Goal: Information Seeking & Learning: Compare options

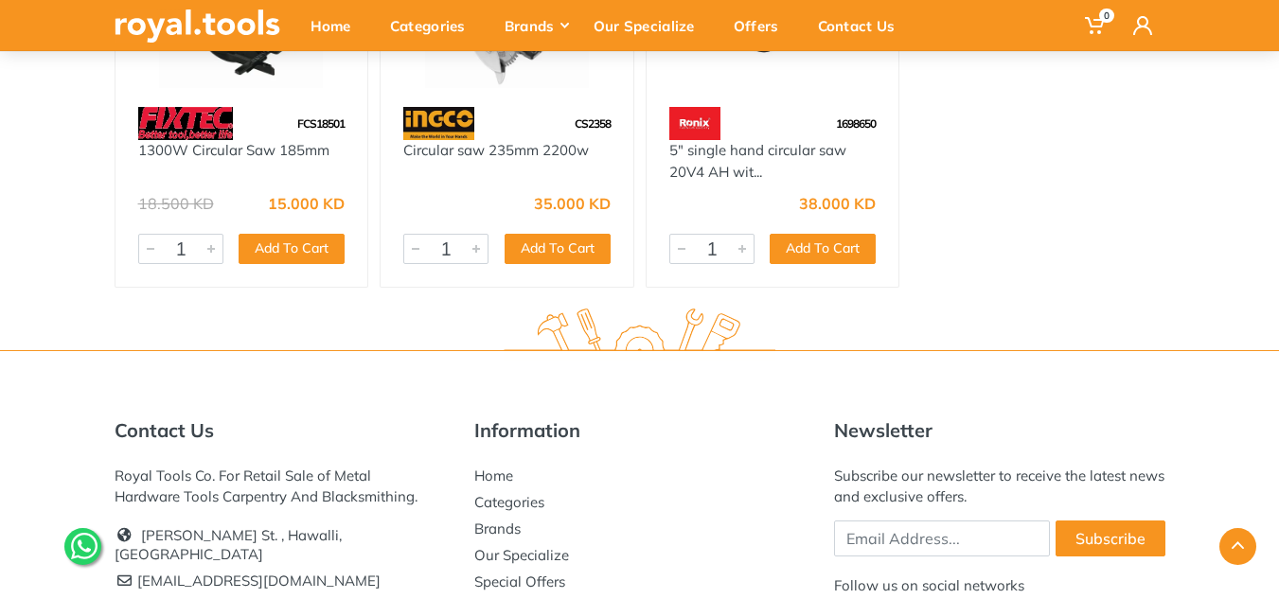
scroll to position [2561, 0]
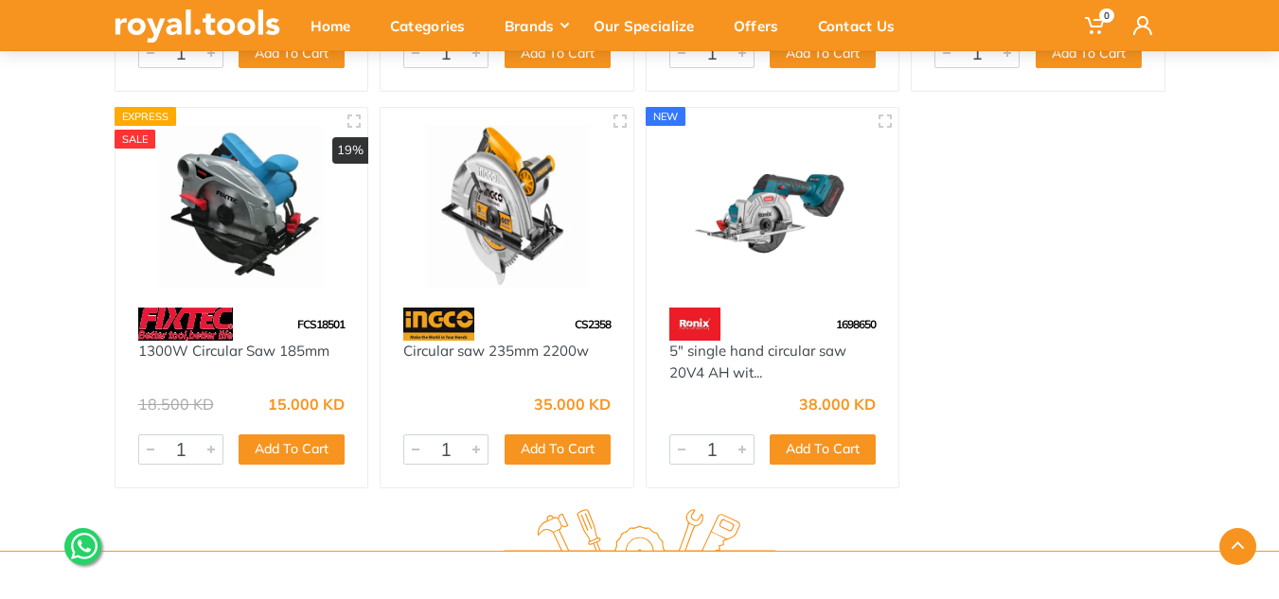
click at [265, 261] on img at bounding box center [242, 207] width 219 height 164
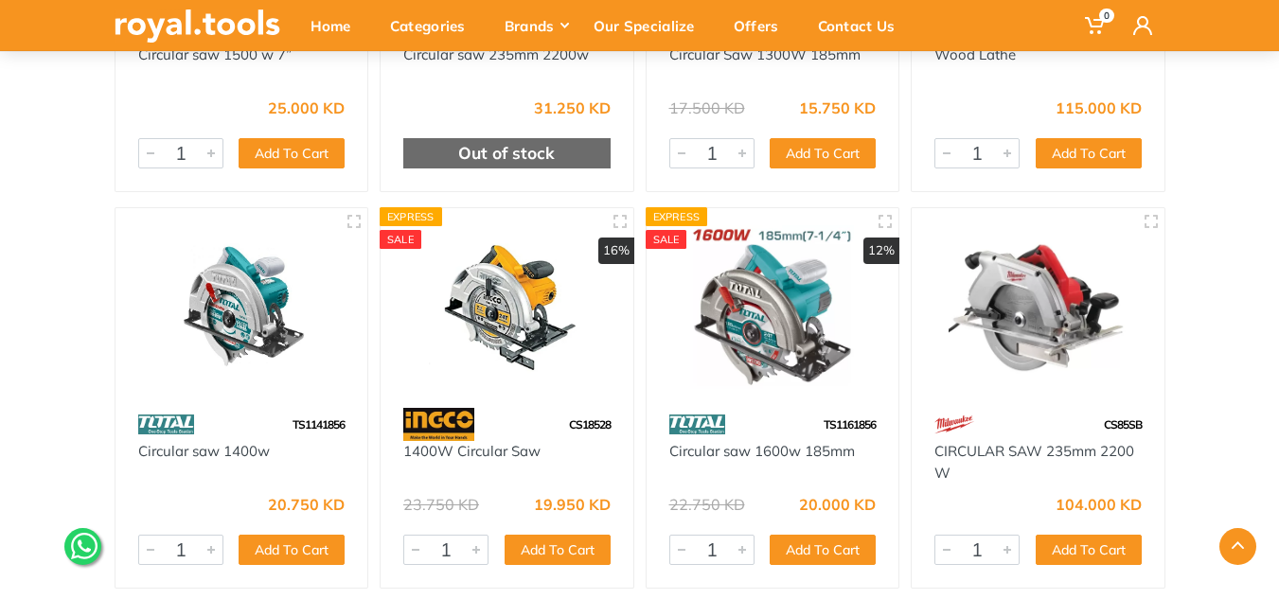
scroll to position [2188, 0]
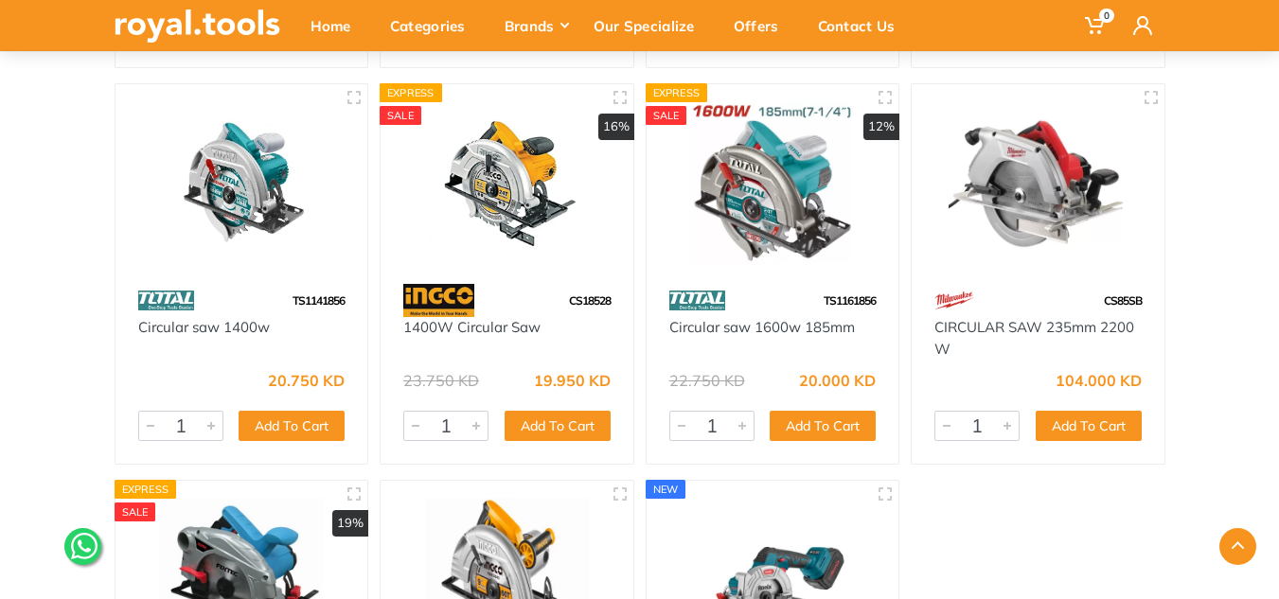
click at [819, 267] on div at bounding box center [773, 184] width 253 height 200
click at [727, 285] on div "TS1161856" at bounding box center [773, 300] width 253 height 33
click at [769, 249] on img at bounding box center [773, 183] width 219 height 164
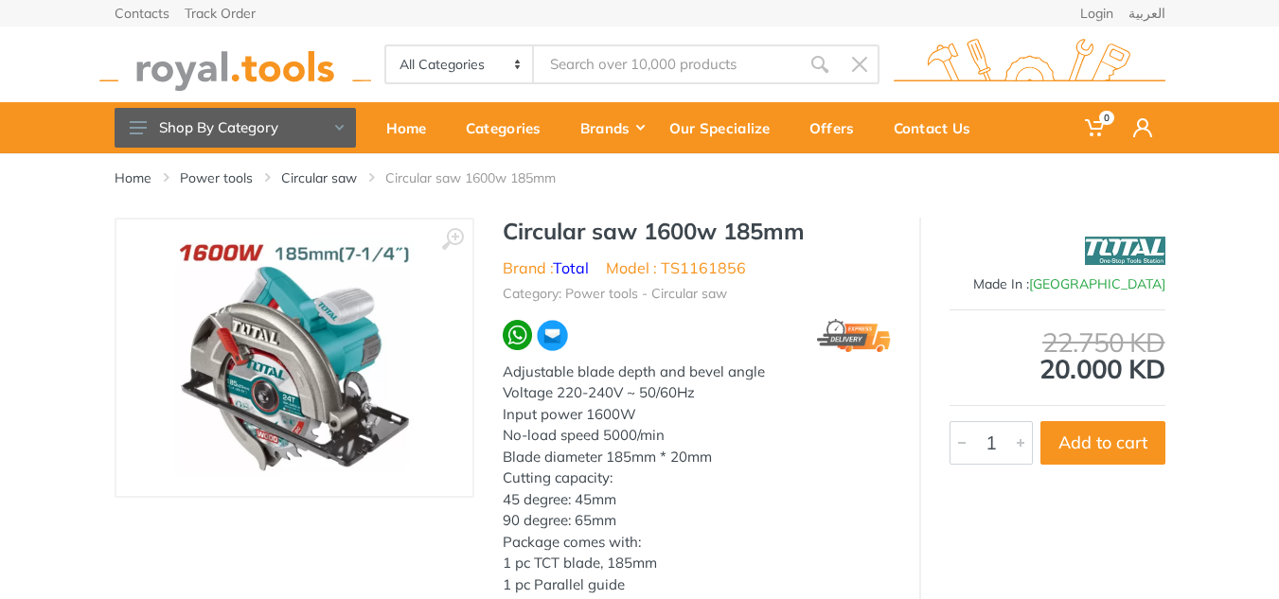
scroll to position [95, 0]
